Goal: Navigation & Orientation: Find specific page/section

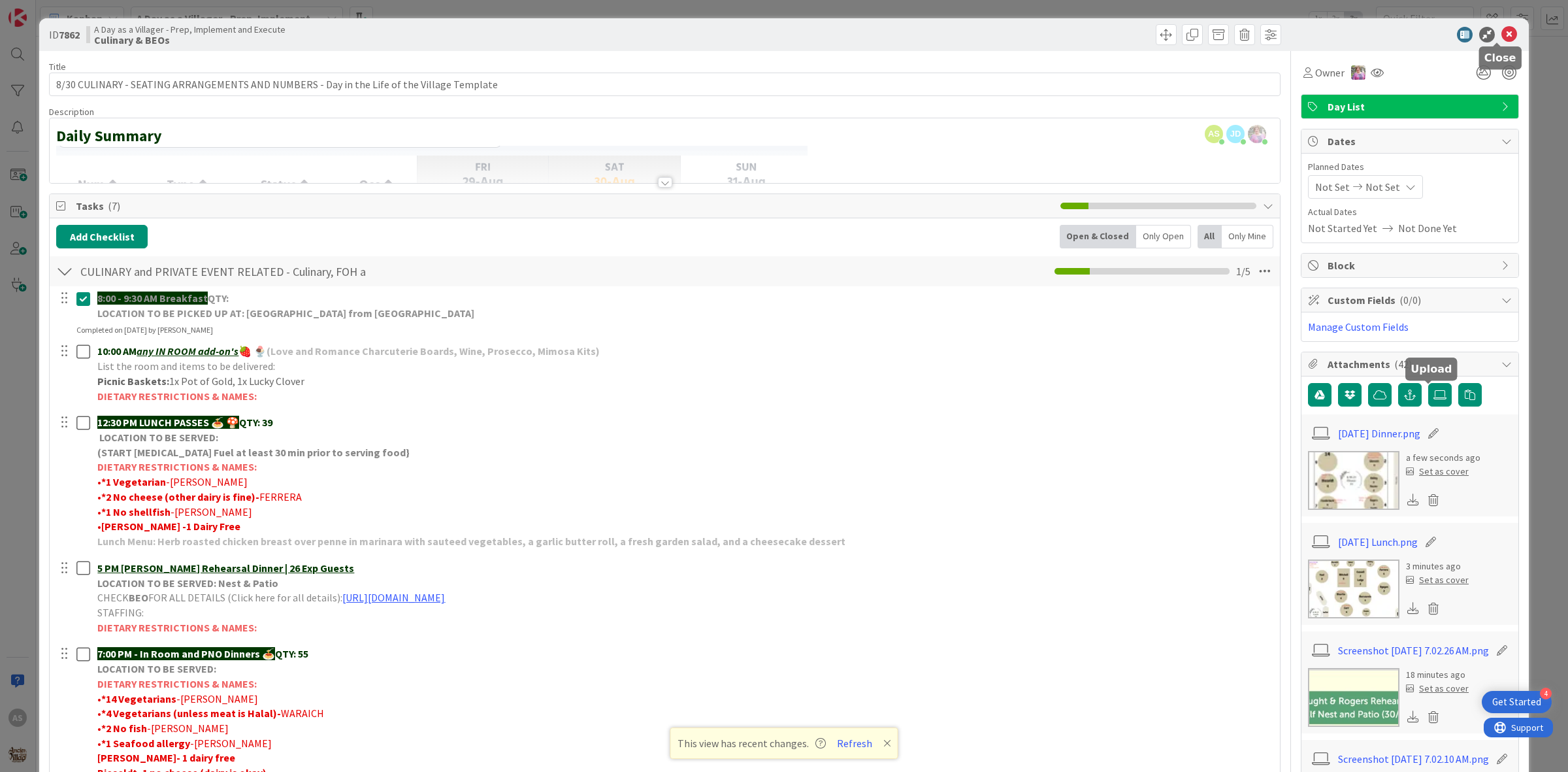
click at [1501, 33] on icon at bounding box center [1509, 34] width 15 height 15
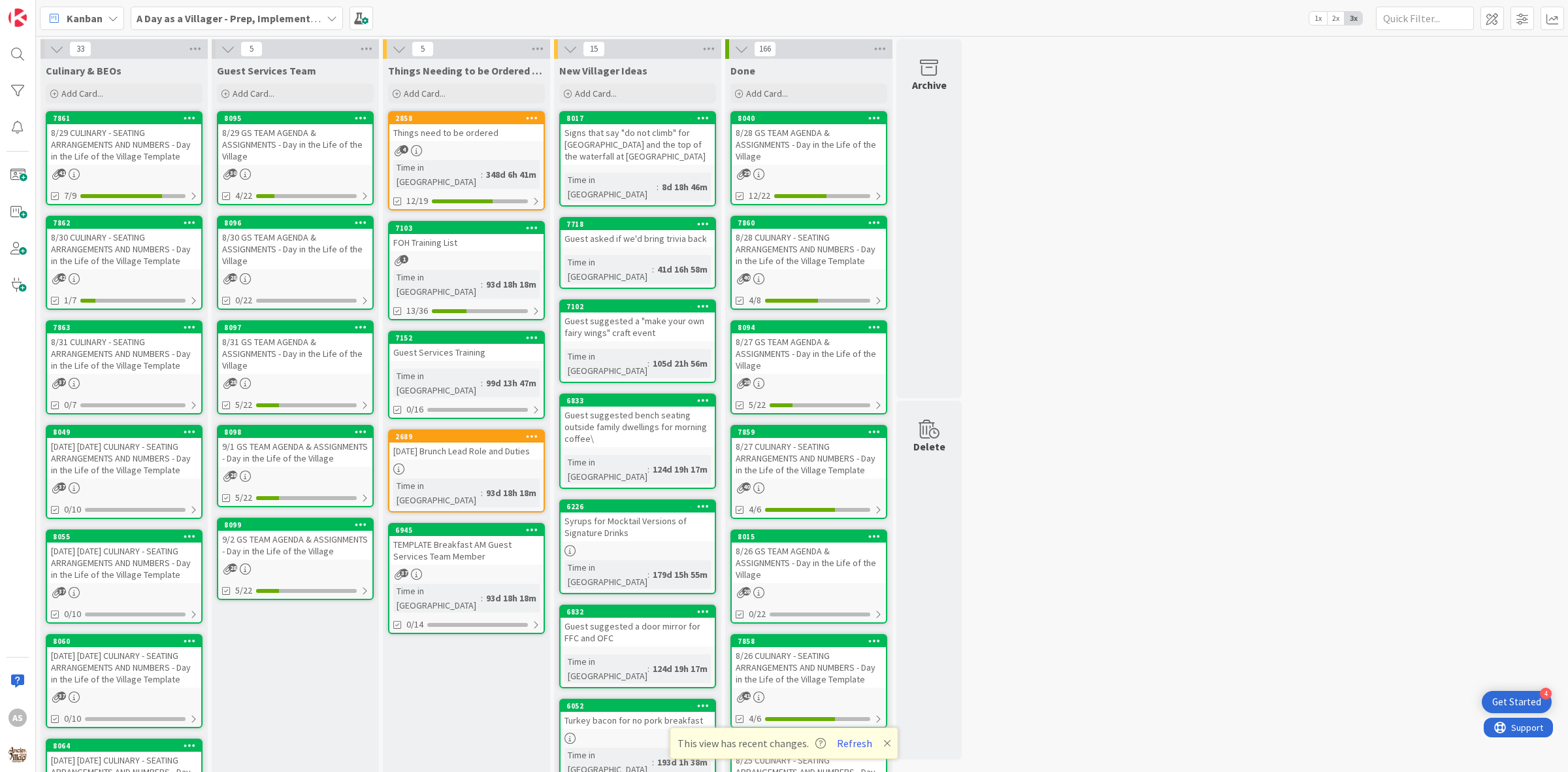
click at [312, 166] on link "8095 8/29 GS TEAM AGENDA & ASSIGNMENTS - Day in the Life of the Village 30 4/22" at bounding box center [295, 158] width 157 height 94
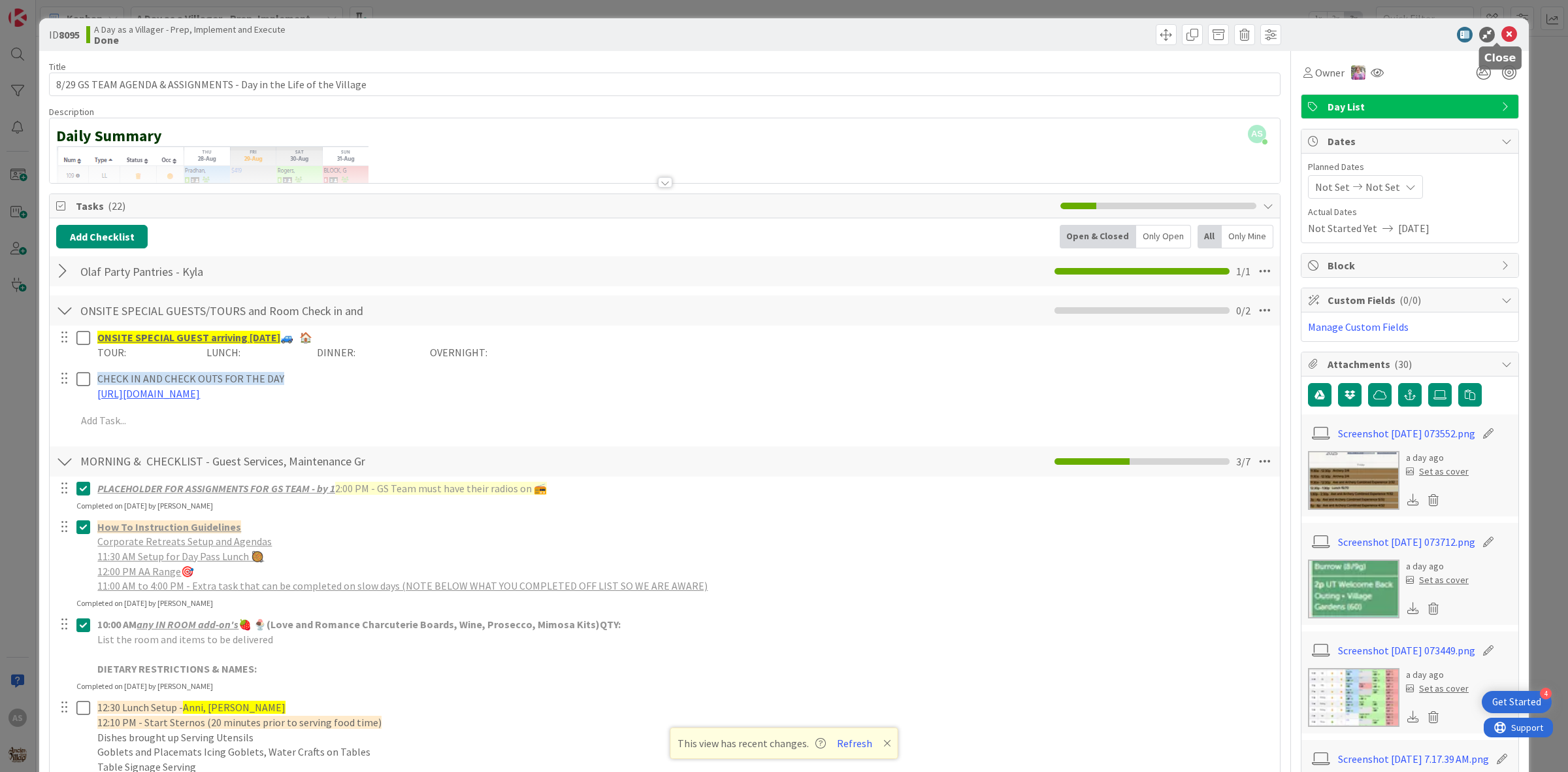
click at [1501, 33] on icon at bounding box center [1509, 34] width 15 height 15
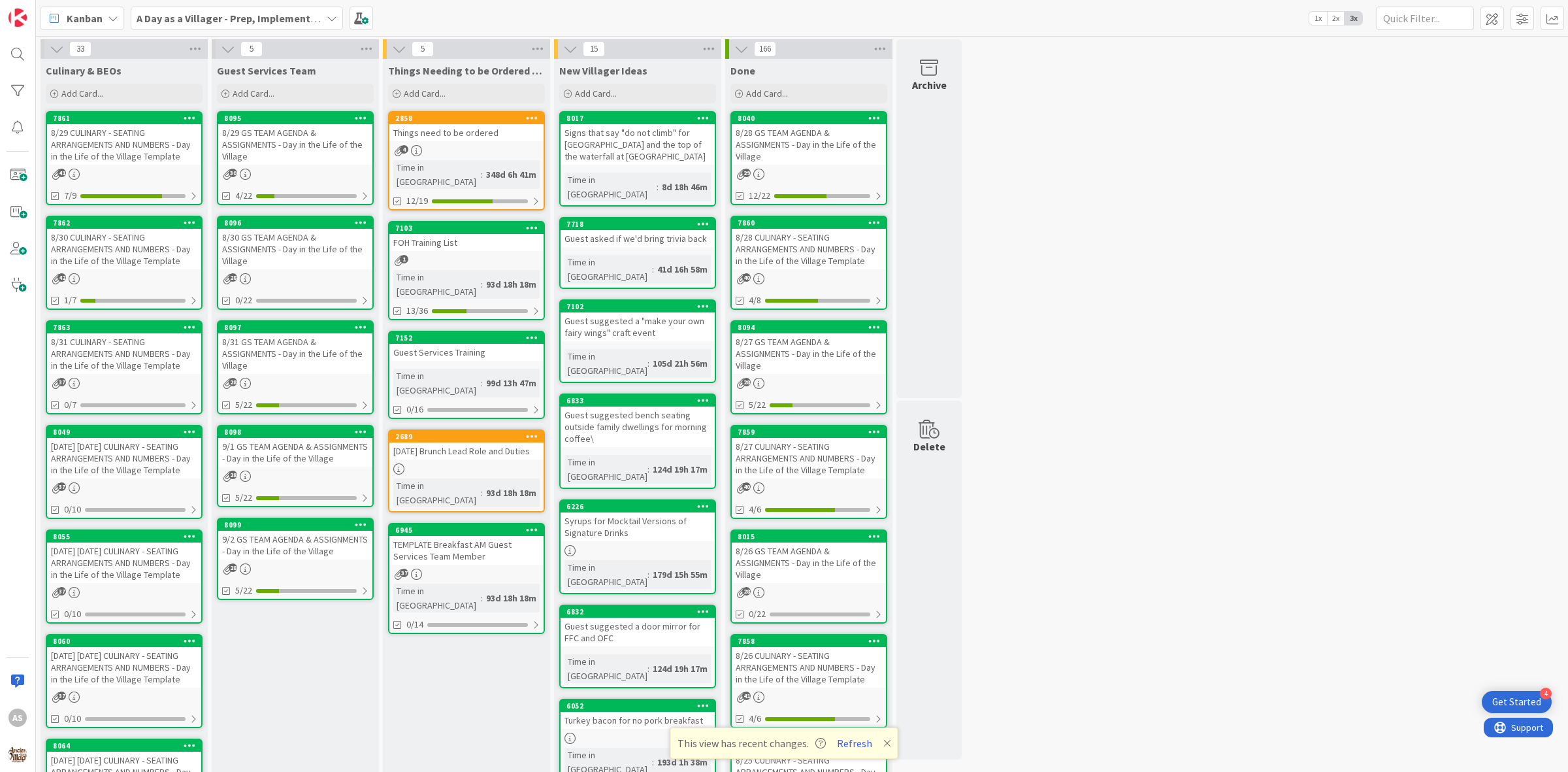
click at [343, 247] on div "8/30 GS TEAM AGENDA & ASSIGNMENTS - Day in the Life of the Village" at bounding box center [295, 249] width 154 height 40
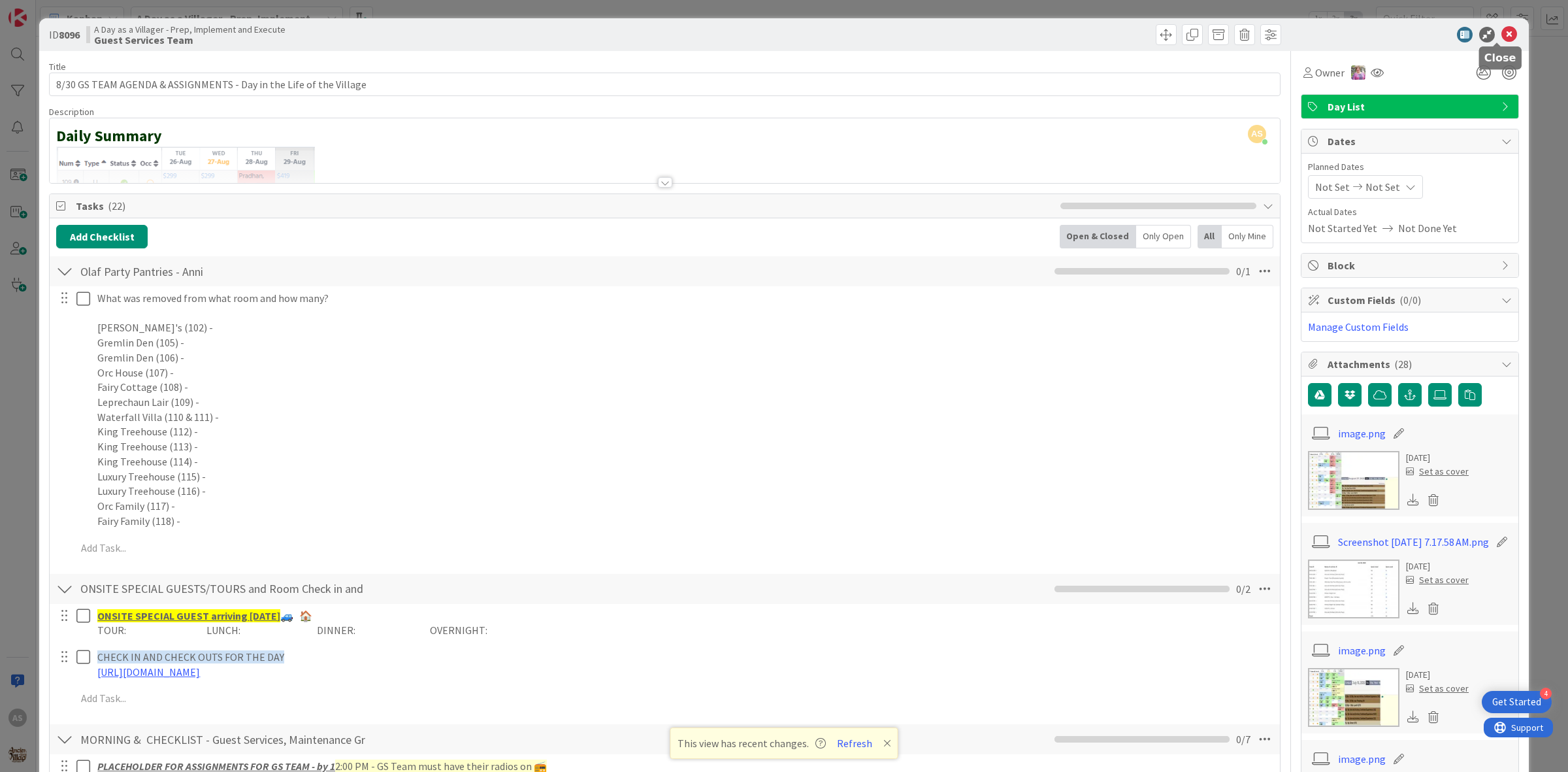
click at [1501, 33] on icon at bounding box center [1509, 34] width 15 height 15
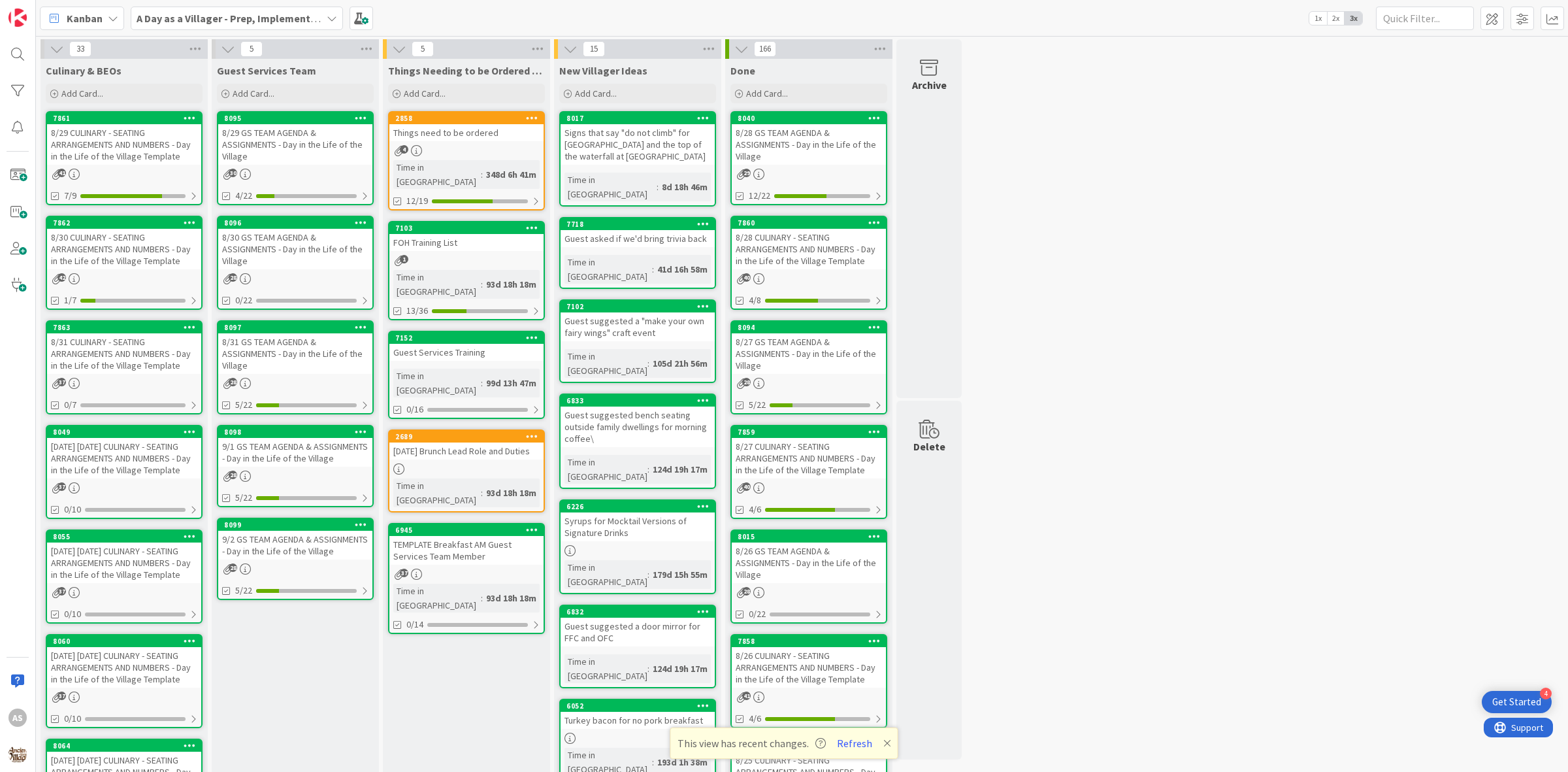
click at [481, 167] on span ":" at bounding box center [481, 174] width 2 height 15
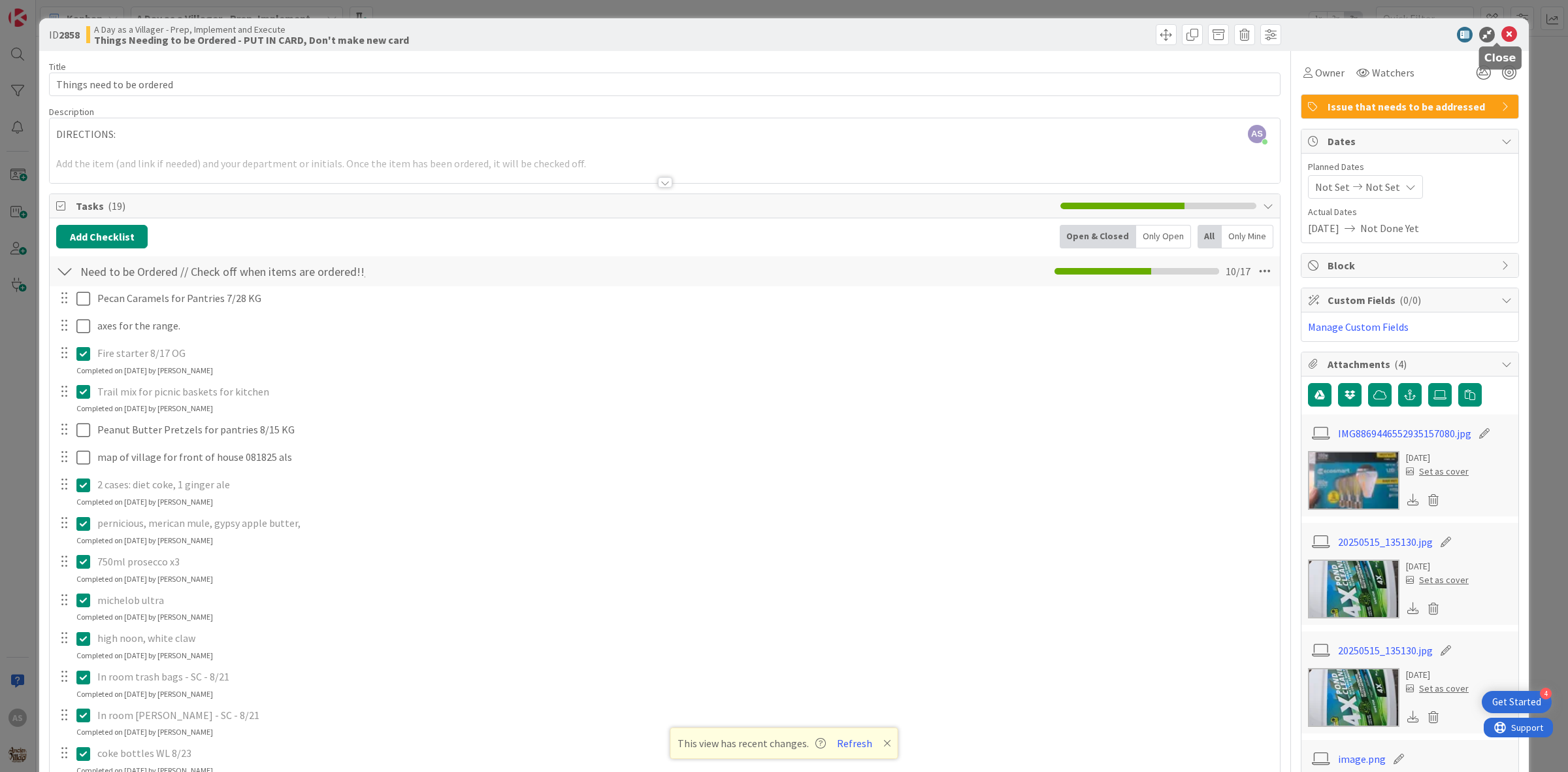
click at [1501, 34] on icon at bounding box center [1509, 34] width 15 height 15
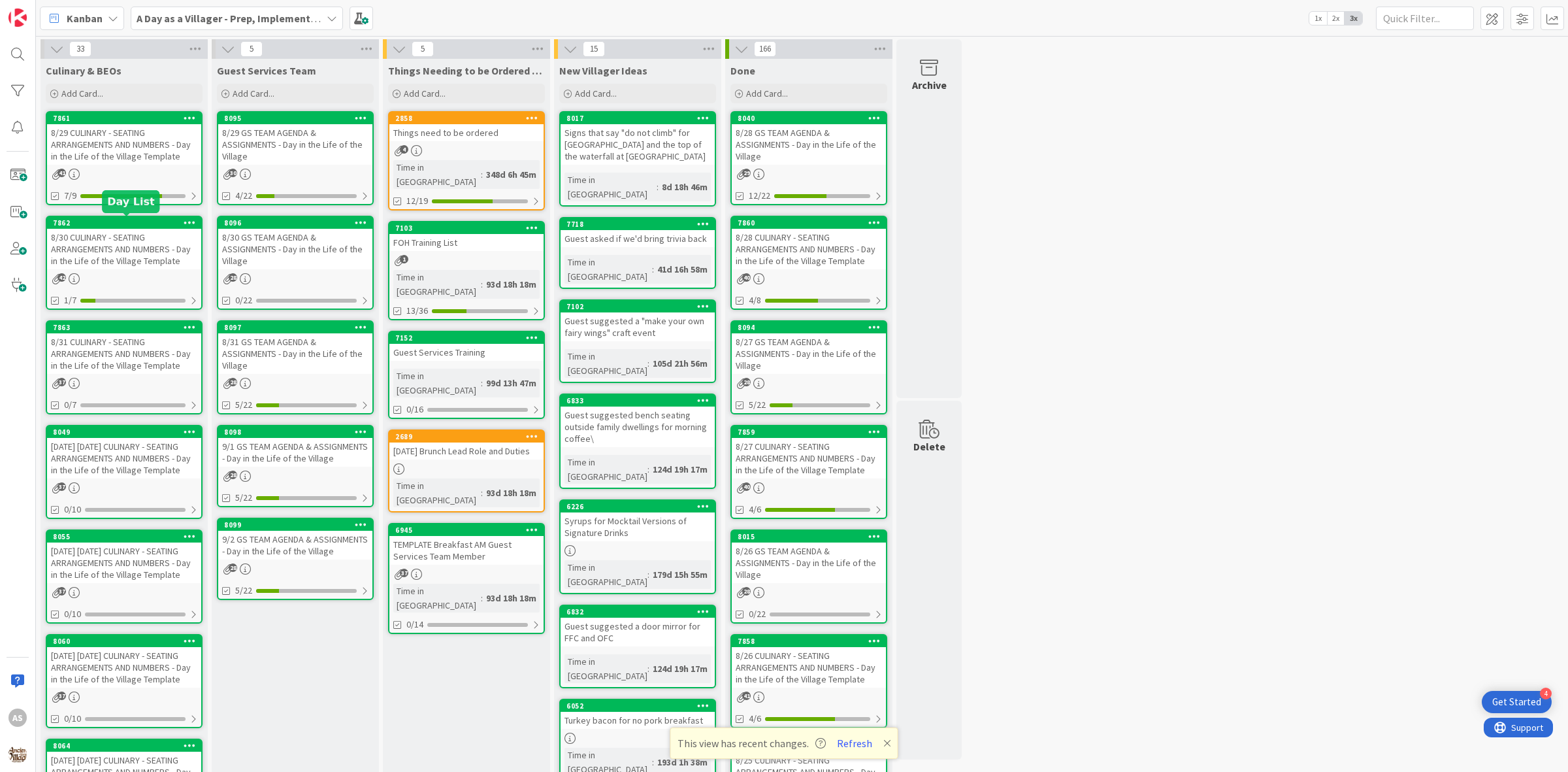
click at [128, 257] on div "8/30 CULINARY - SEATING ARRANGEMENTS AND NUMBERS - Day in the Life of the Villa…" at bounding box center [124, 249] width 154 height 40
